Goal: Navigation & Orientation: Find specific page/section

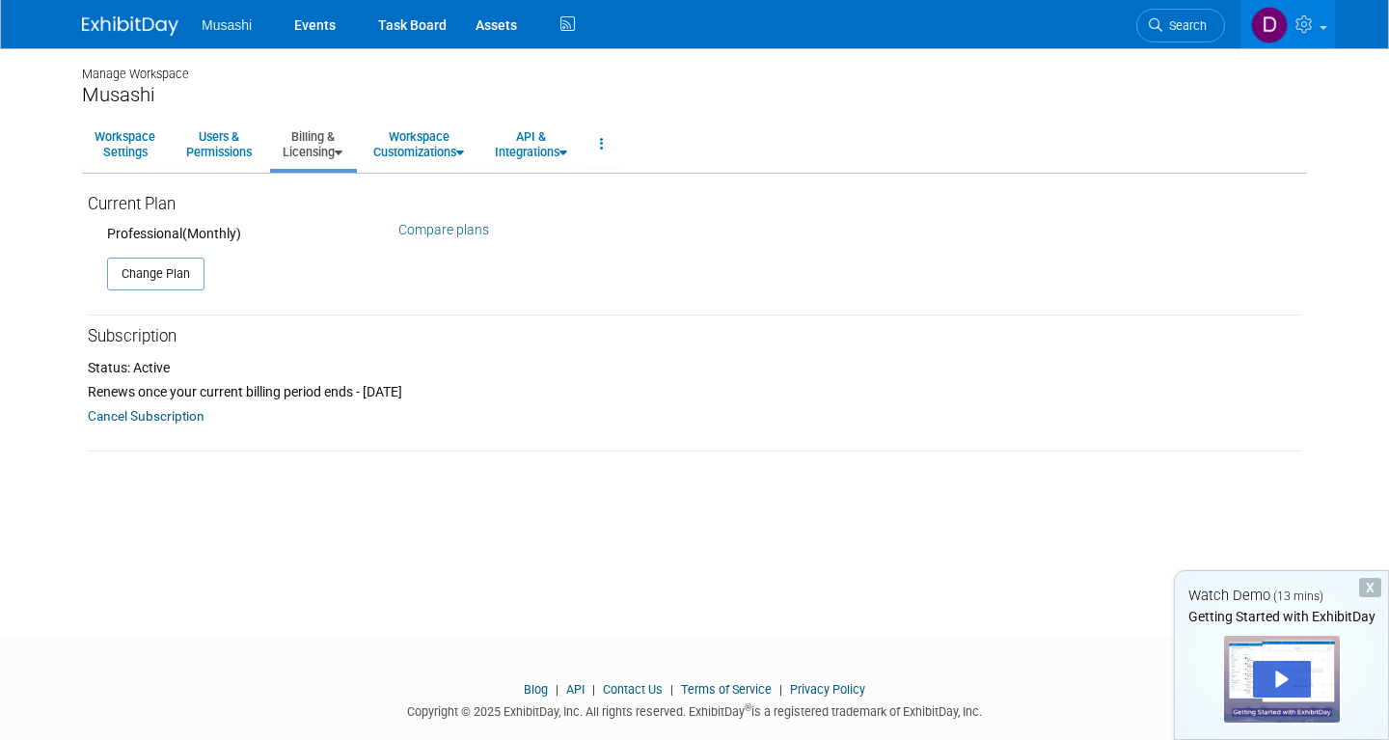
click at [148, 27] on img at bounding box center [130, 25] width 96 height 19
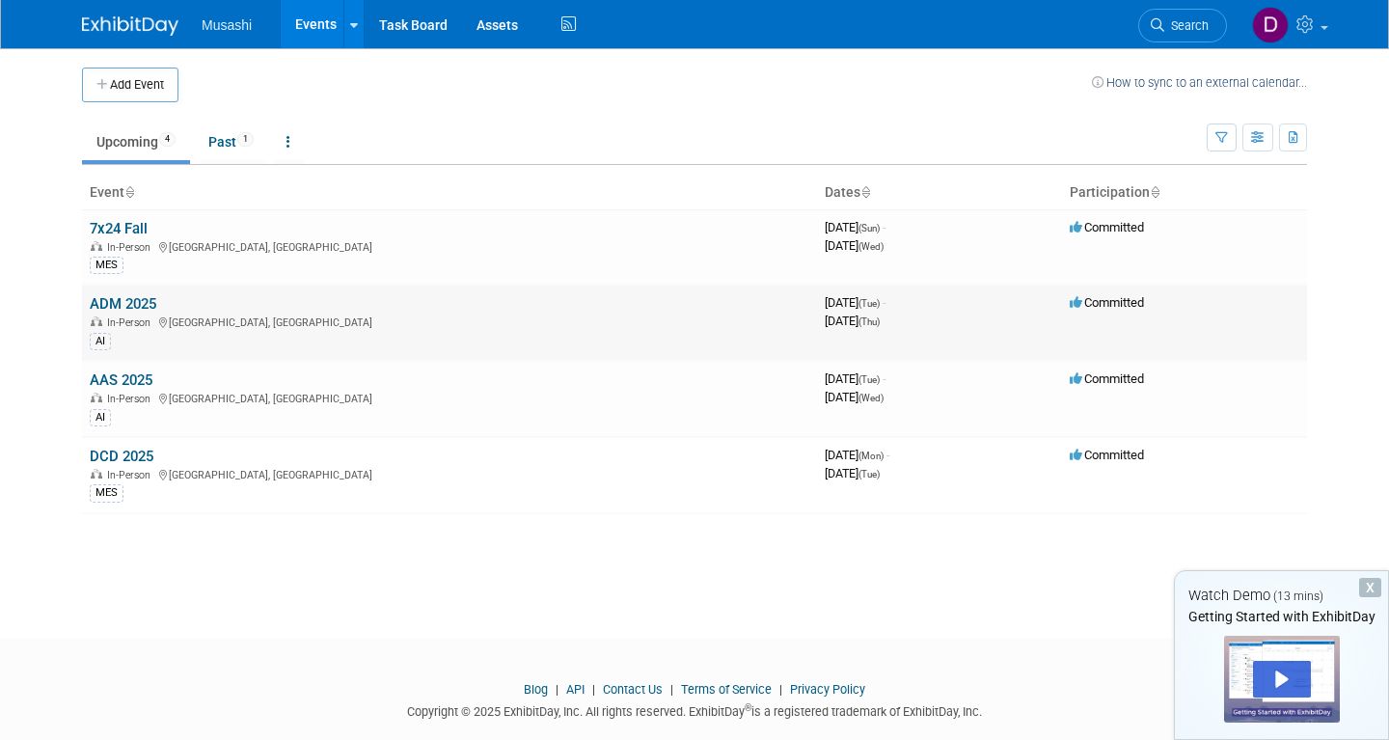
click at [134, 304] on link "ADM 2025" at bounding box center [123, 303] width 67 height 17
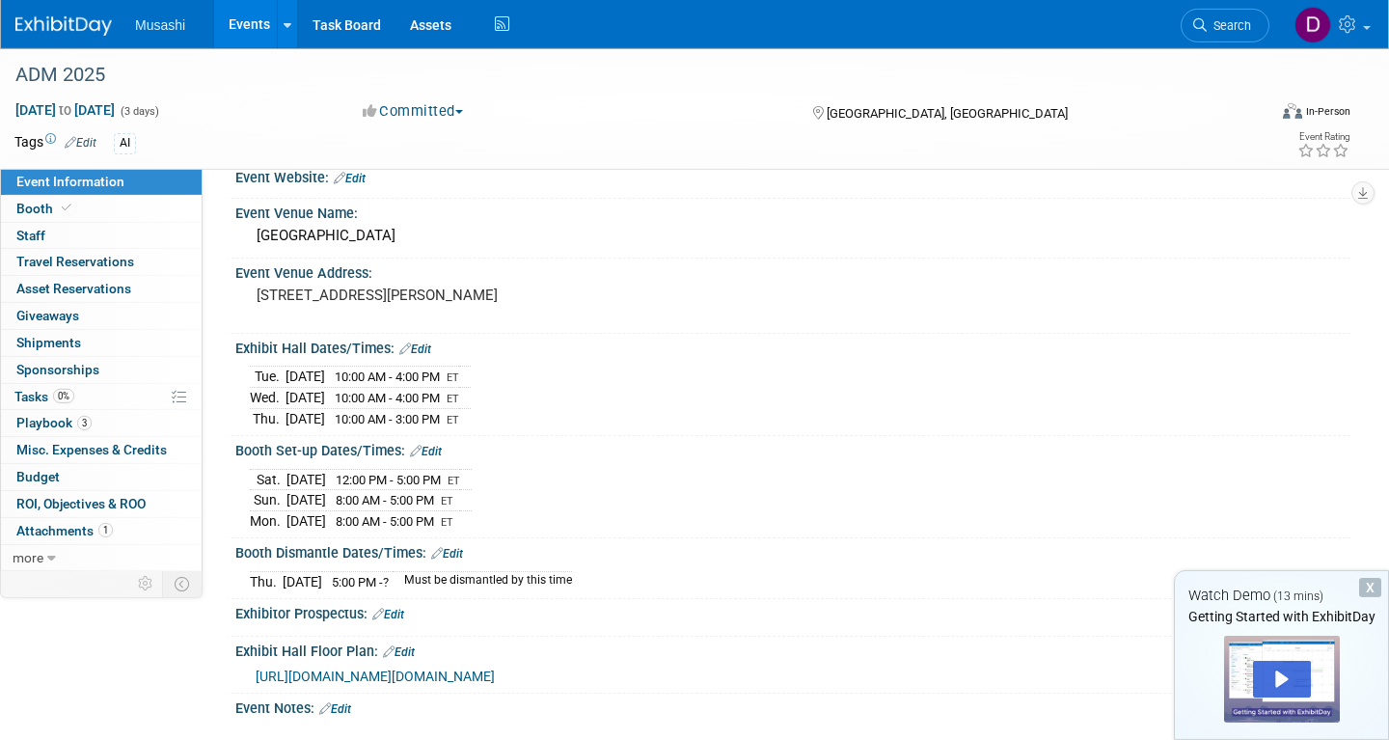
scroll to position [25, 0]
click at [126, 228] on link "0 Staff 0" at bounding box center [101, 236] width 201 height 26
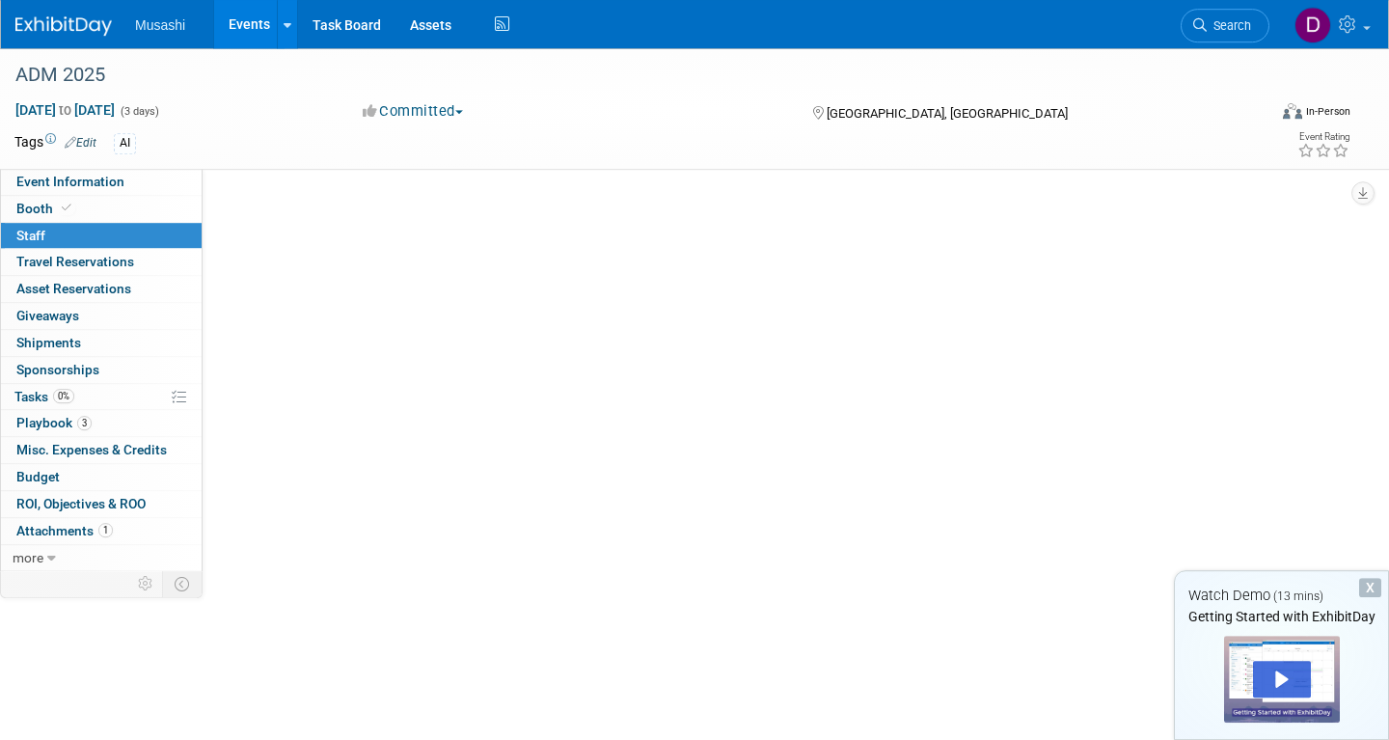
scroll to position [0, 0]
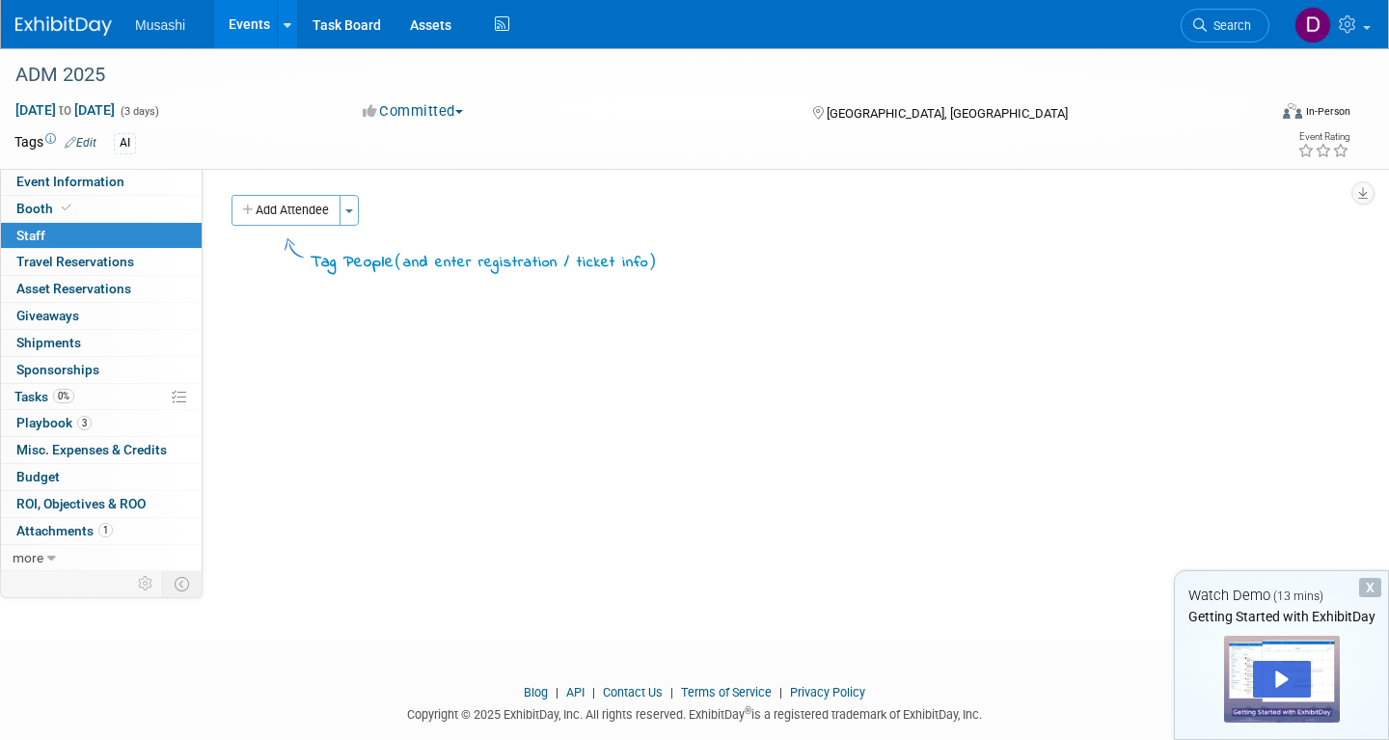
click at [77, 26] on img at bounding box center [63, 25] width 96 height 19
